Goal: Transaction & Acquisition: Purchase product/service

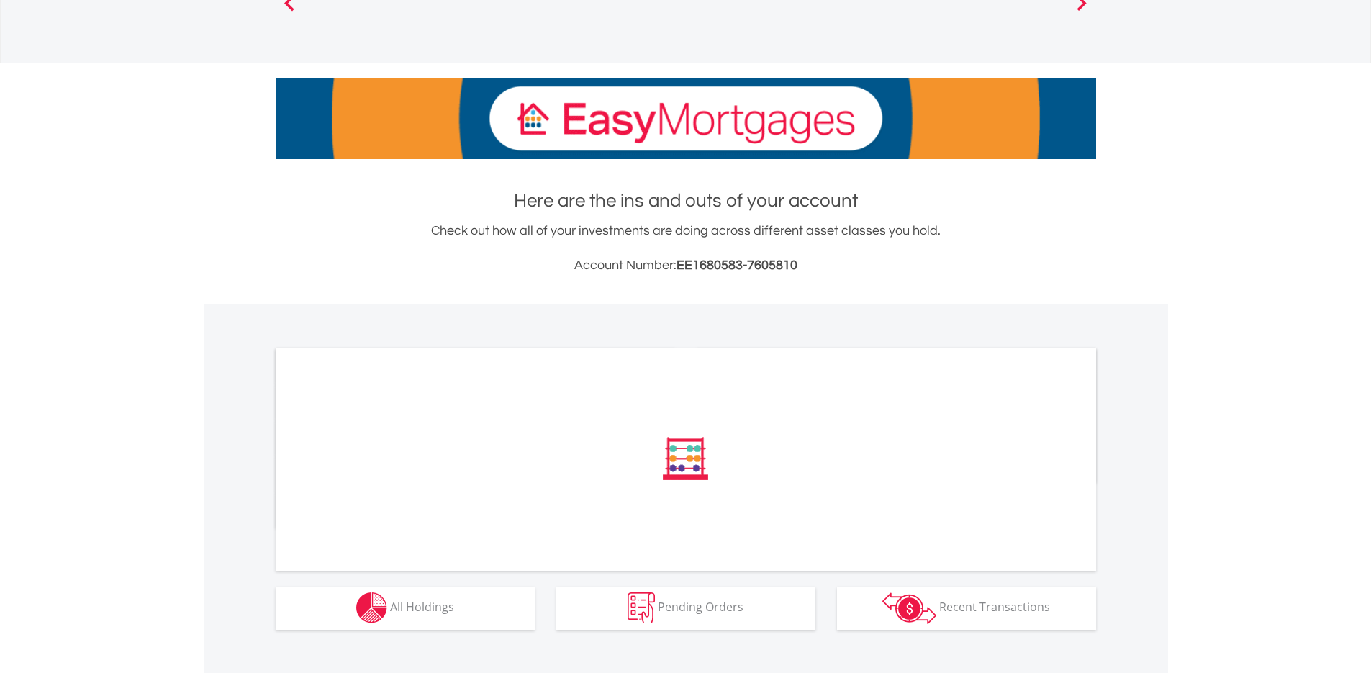
scroll to position [157, 0]
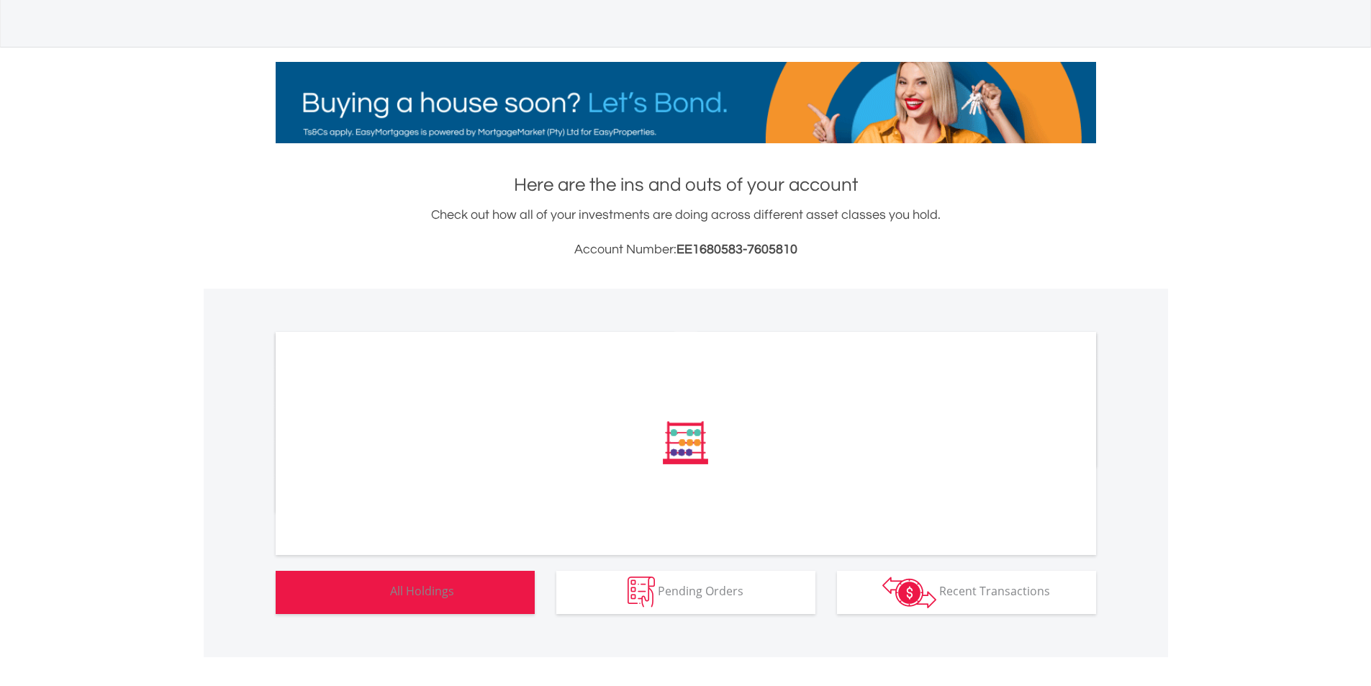
click at [498, 592] on button "Holdings All Holdings" at bounding box center [405, 592] width 259 height 43
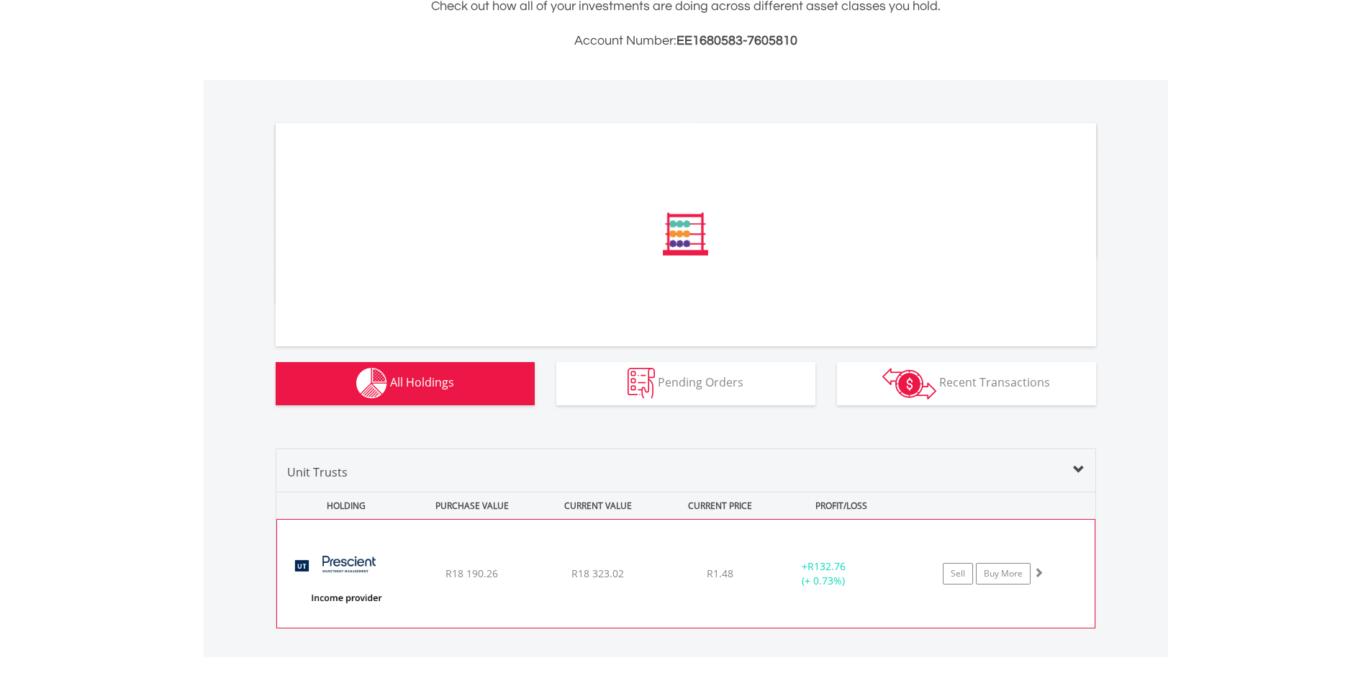
scroll to position [366, 0]
click at [996, 568] on link "Buy More" at bounding box center [1003, 574] width 55 height 22
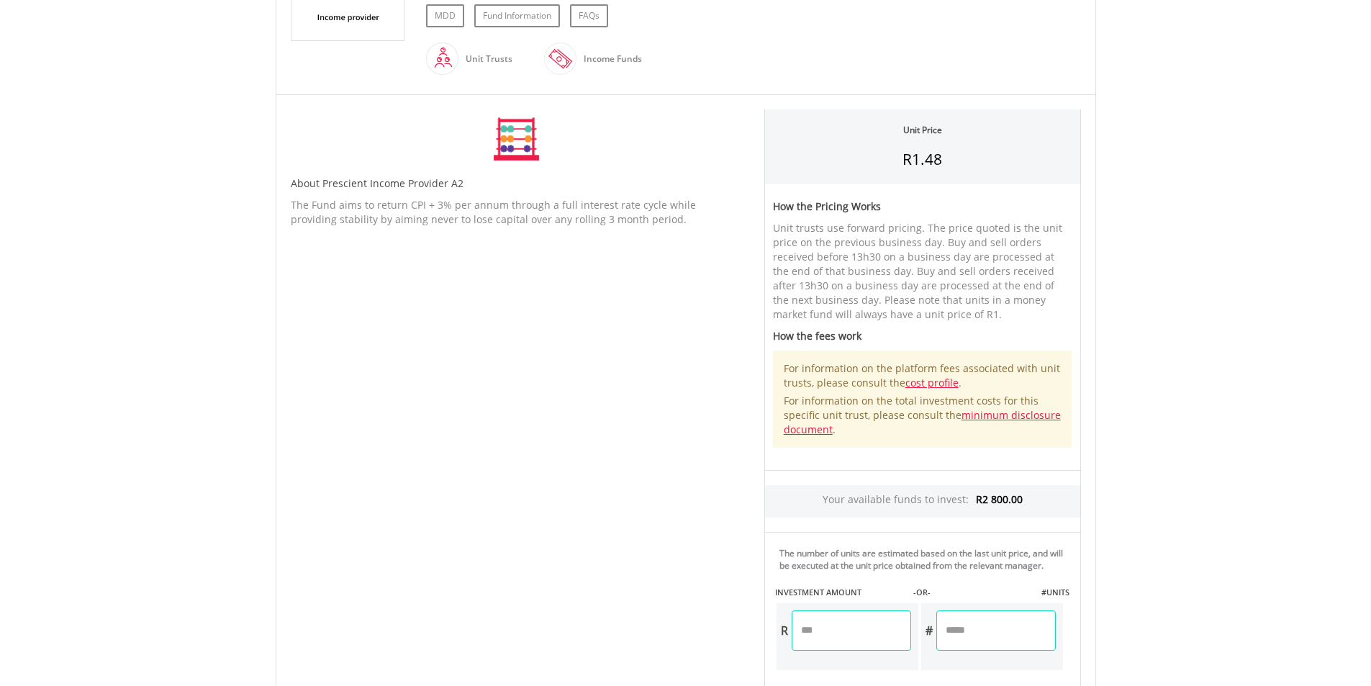
scroll to position [432, 0]
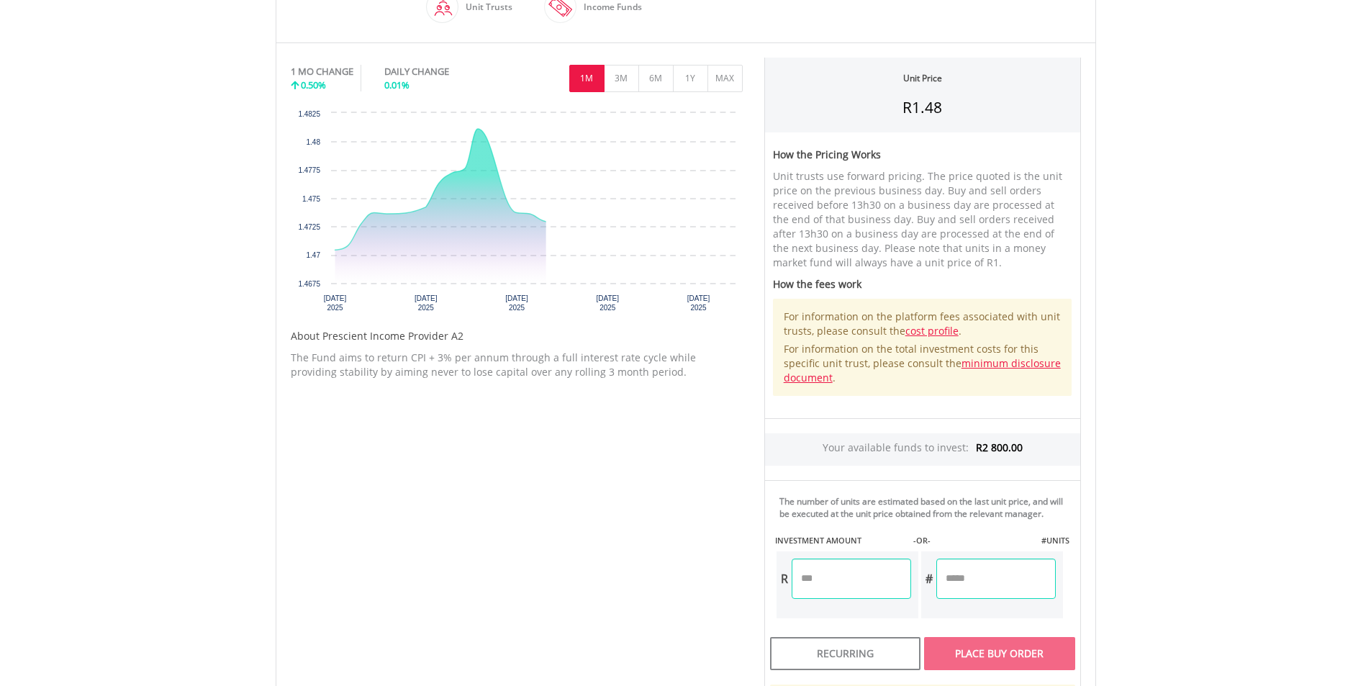
click at [835, 581] on input "number" at bounding box center [851, 579] width 119 height 40
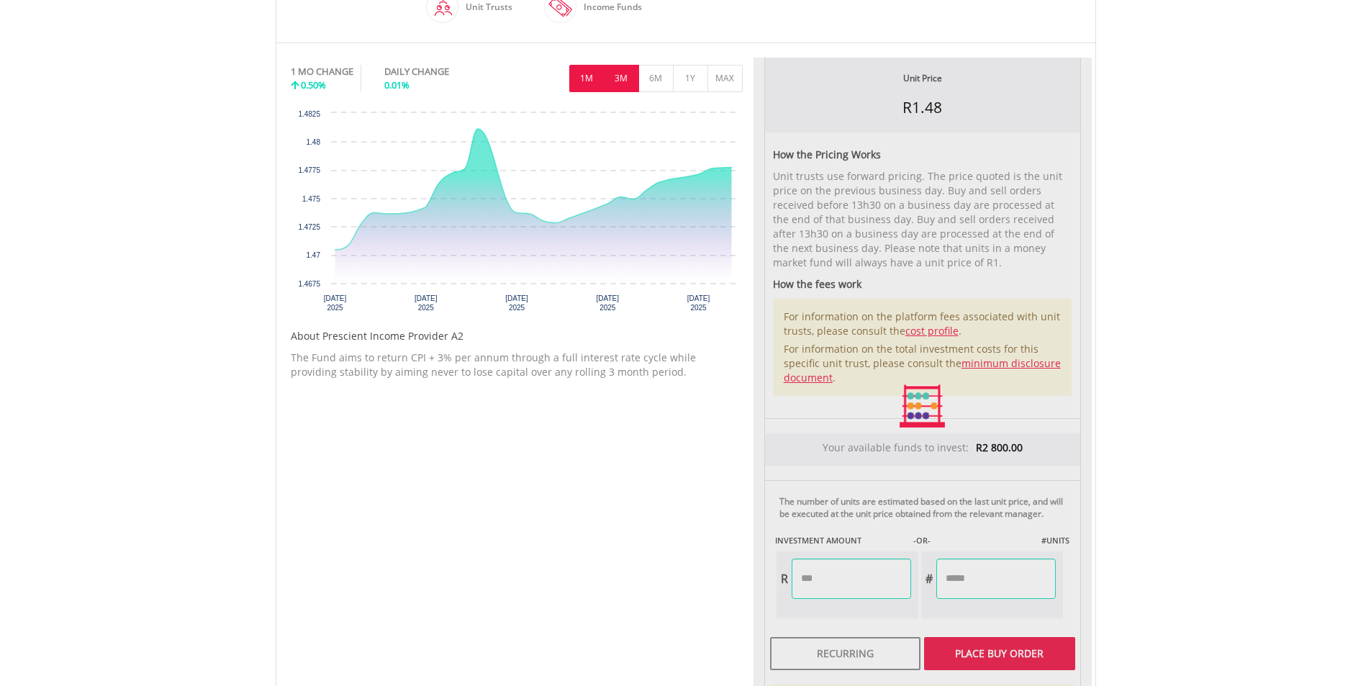
type input "*******"
type input "*********"
click at [612, 76] on button "3M" at bounding box center [621, 78] width 35 height 27
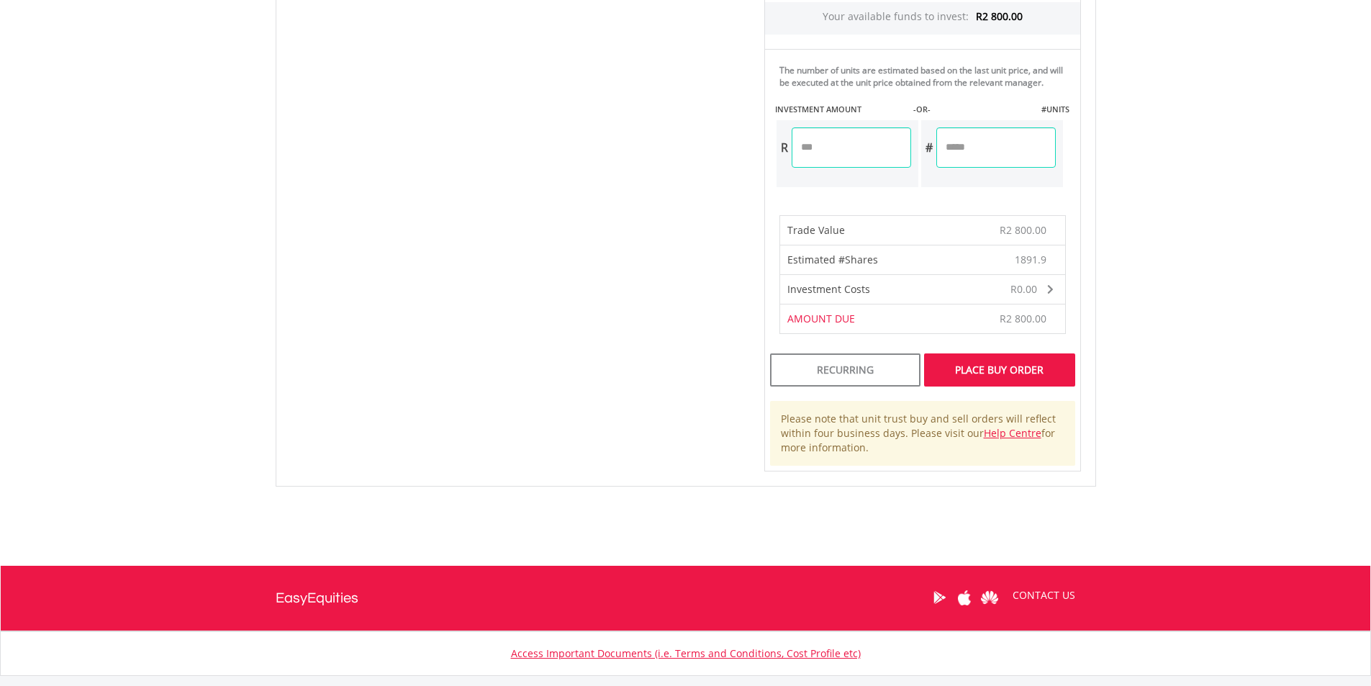
scroll to position [864, 0]
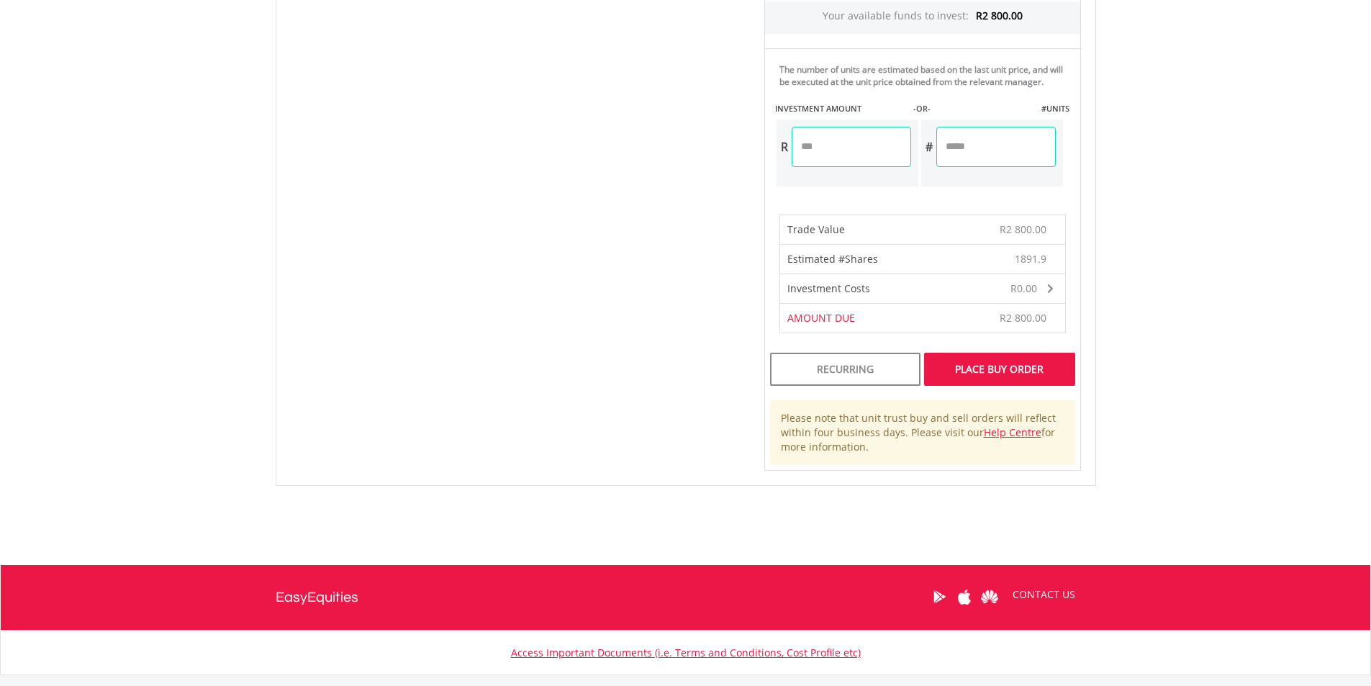
click at [1002, 370] on div "Place Buy Order" at bounding box center [999, 369] width 150 height 33
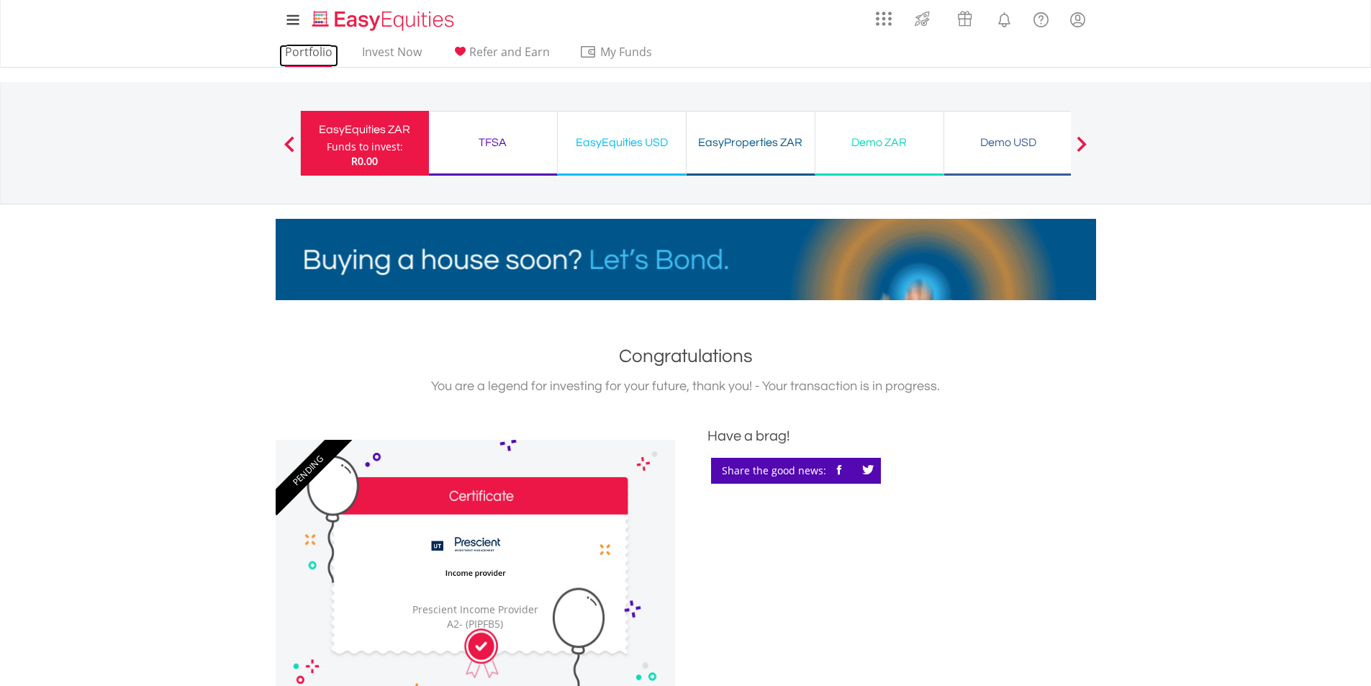
click at [303, 50] on link "Portfolio" at bounding box center [308, 56] width 59 height 22
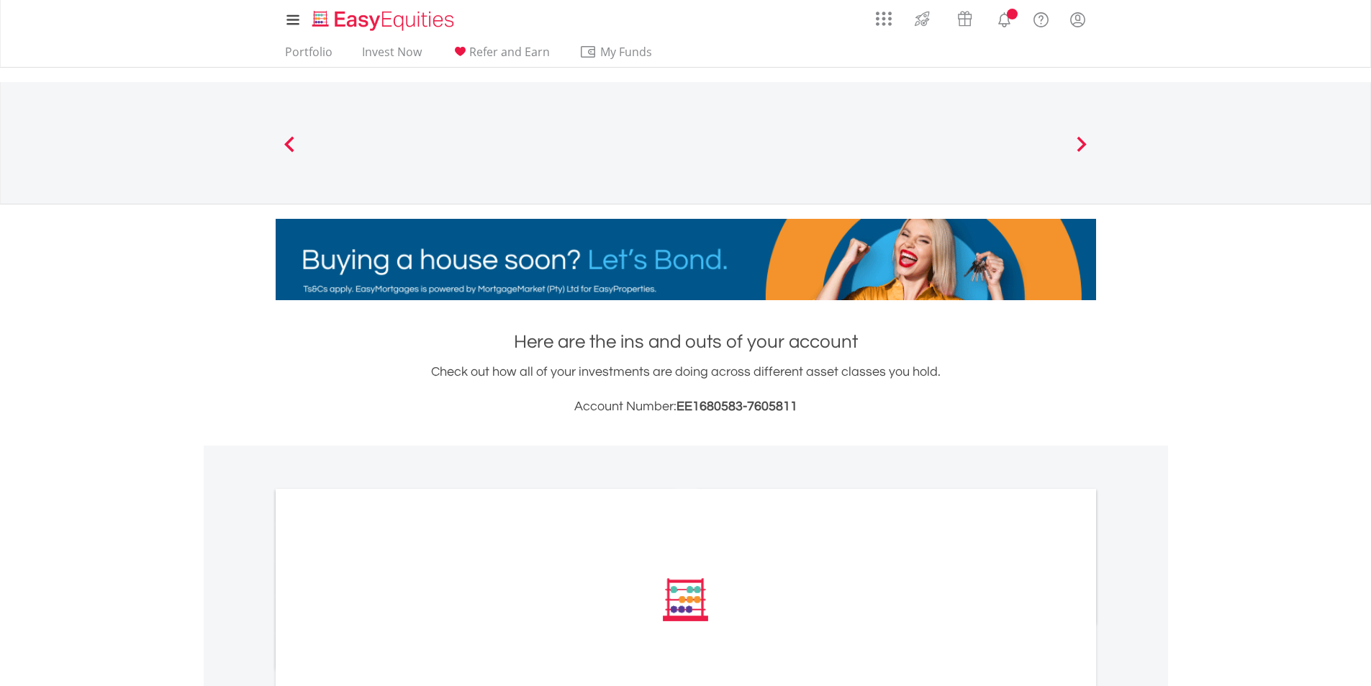
scroll to position [157, 0]
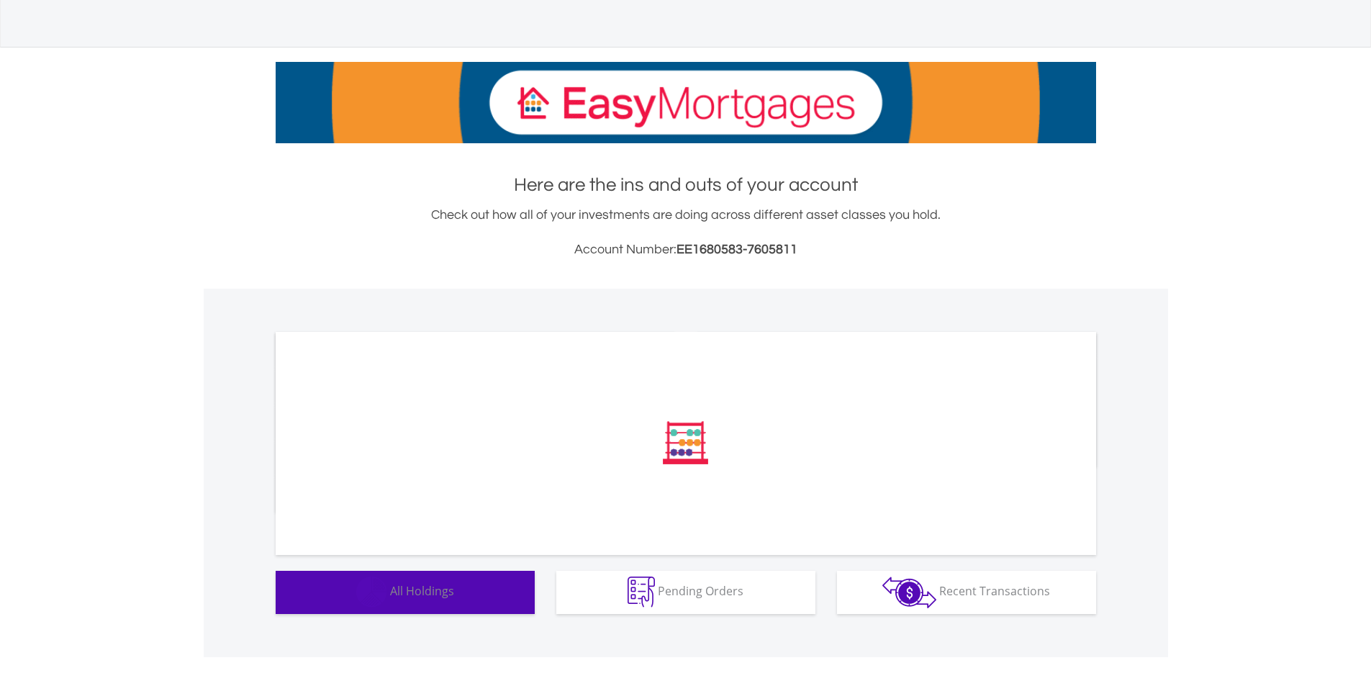
click at [500, 579] on button "Holdings All Holdings" at bounding box center [405, 592] width 259 height 43
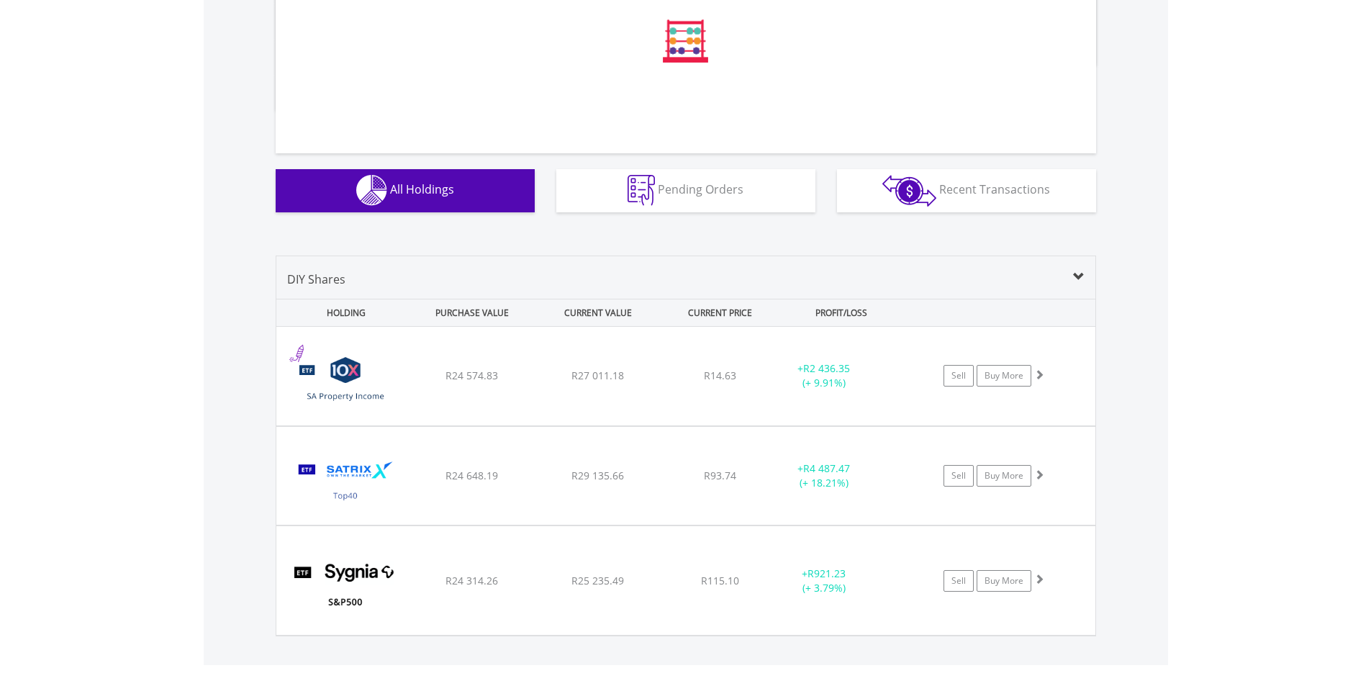
scroll to position [566, 0]
